Goal: Task Accomplishment & Management: Manage account settings

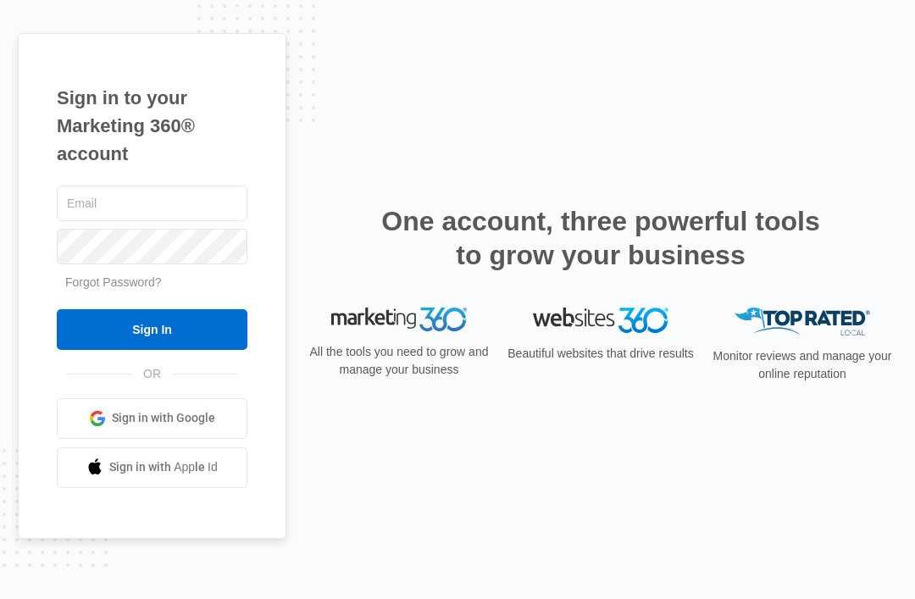
click at [126, 221] on input "text" at bounding box center [152, 204] width 191 height 36
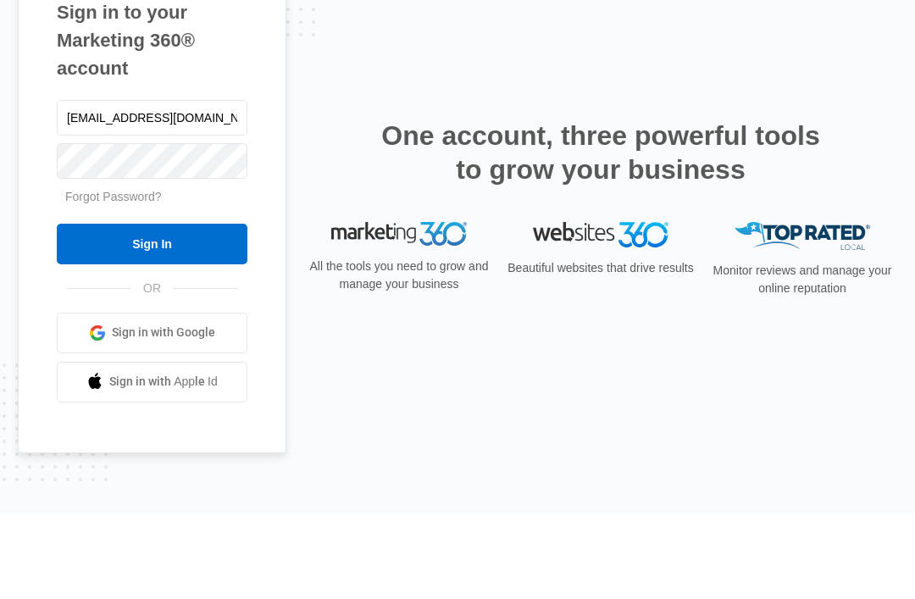
type input "[EMAIL_ADDRESS][DOMAIN_NAME]"
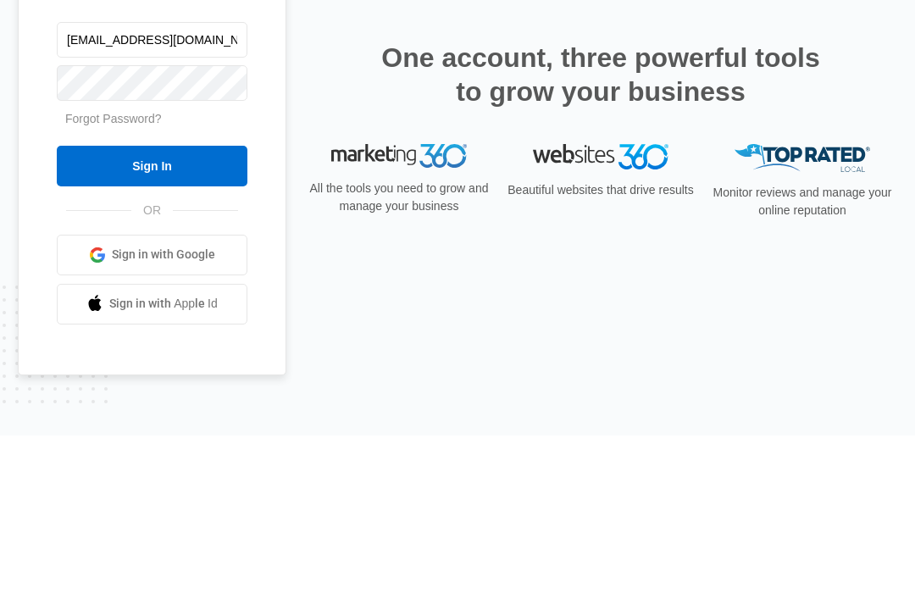
click at [136, 309] on input "Sign In" at bounding box center [152, 329] width 191 height 41
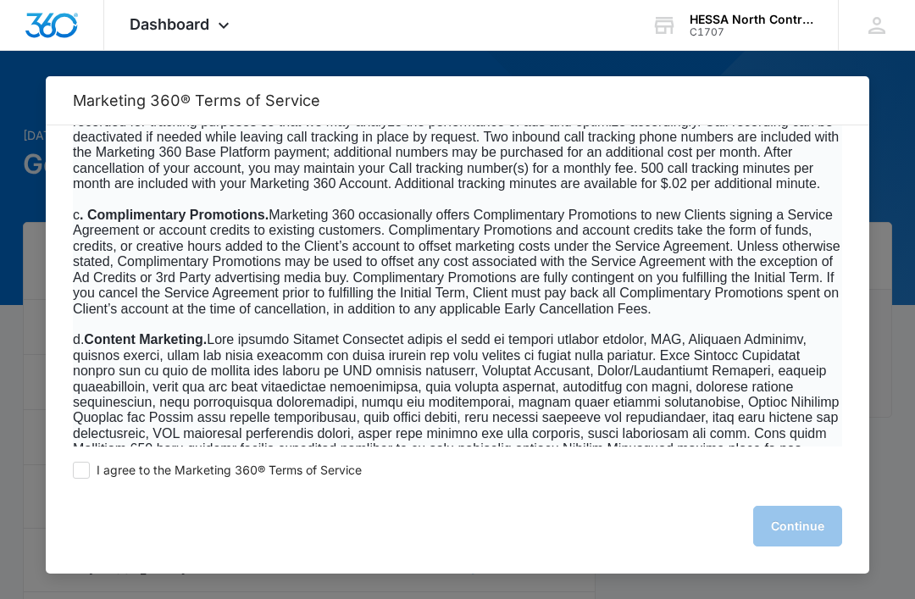
click at [83, 479] on span at bounding box center [81, 470] width 17 height 17
click at [83, 479] on input "I agree to the Marketing 360® Terms of Service" at bounding box center [81, 470] width 17 height 17
checkbox input "true"
click at [808, 547] on button "Continue" at bounding box center [797, 526] width 89 height 41
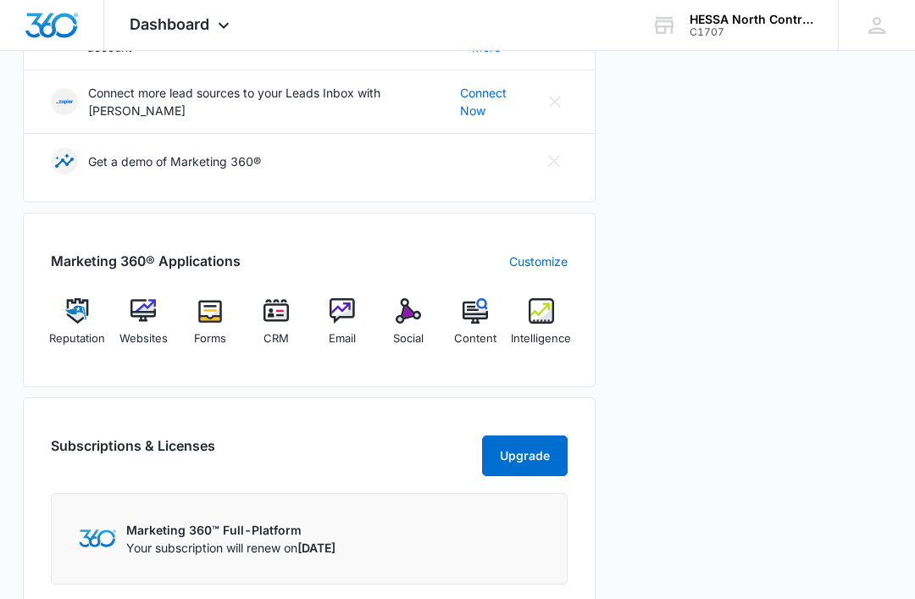
scroll to position [457, 0]
click at [472, 313] on img at bounding box center [475, 312] width 25 height 25
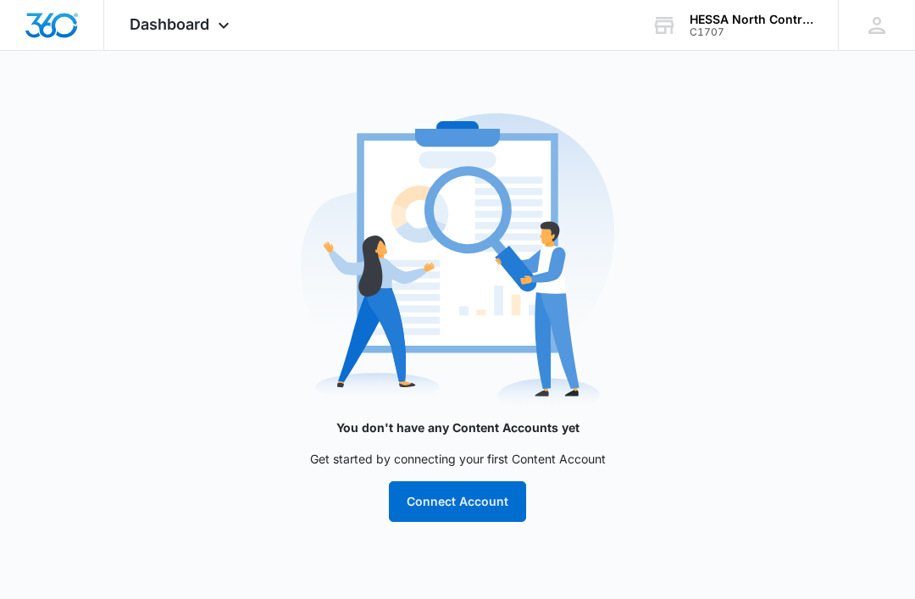
click at [222, 22] on icon at bounding box center [224, 25] width 20 height 20
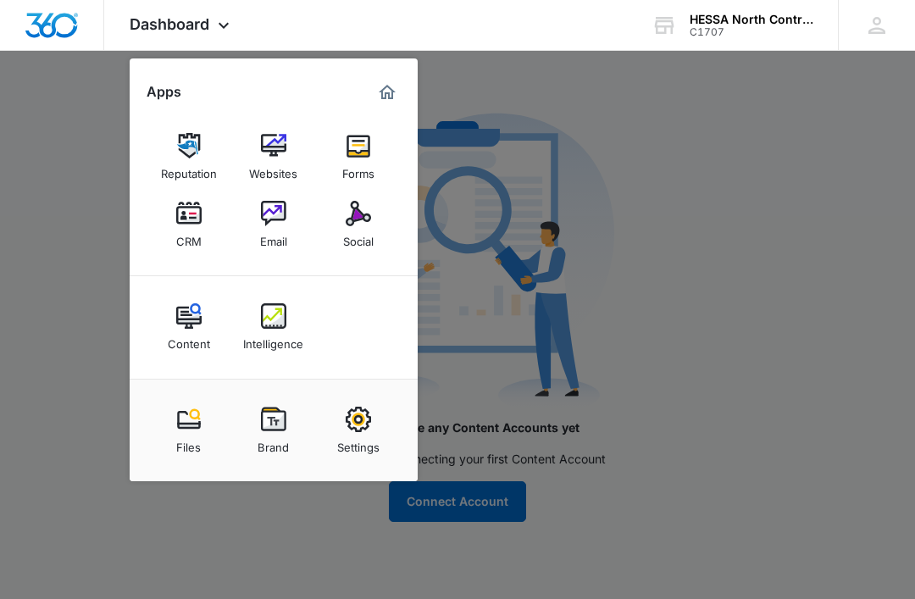
click at [279, 150] on img at bounding box center [273, 145] width 25 height 25
